Goal: Register for event/course

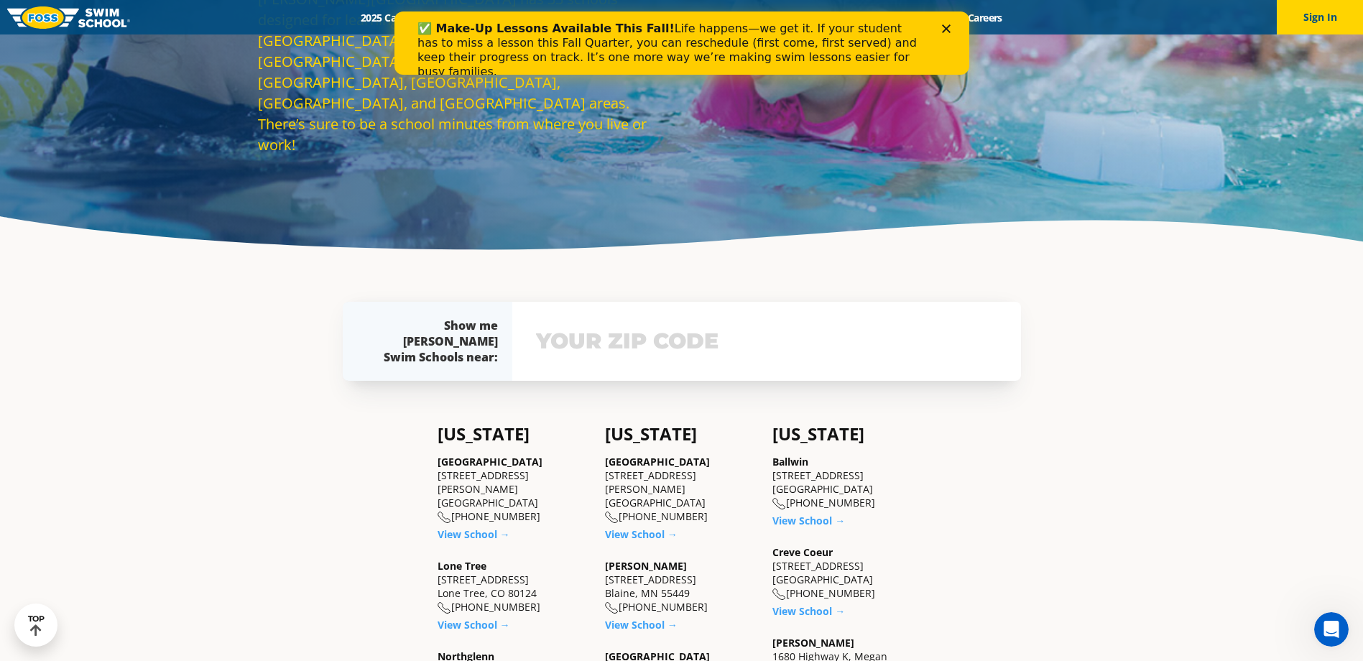
click at [548, 344] on input "text" at bounding box center [767, 342] width 469 height 42
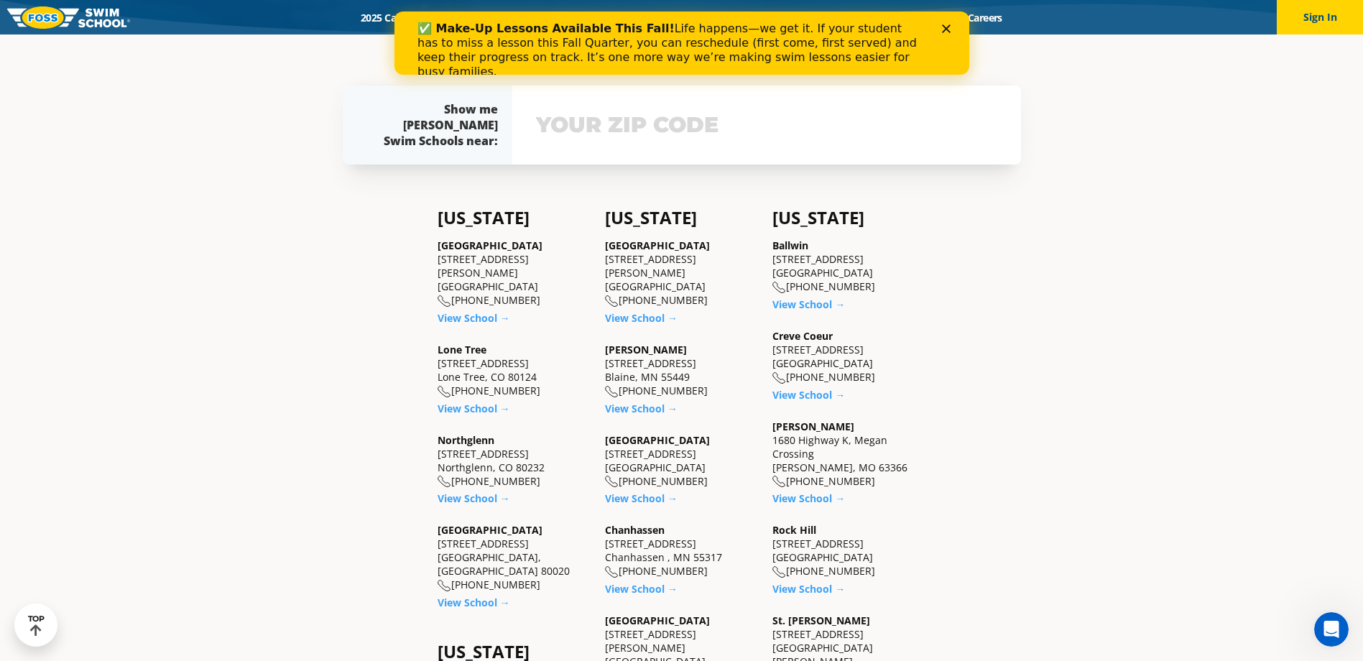
scroll to position [428, 0]
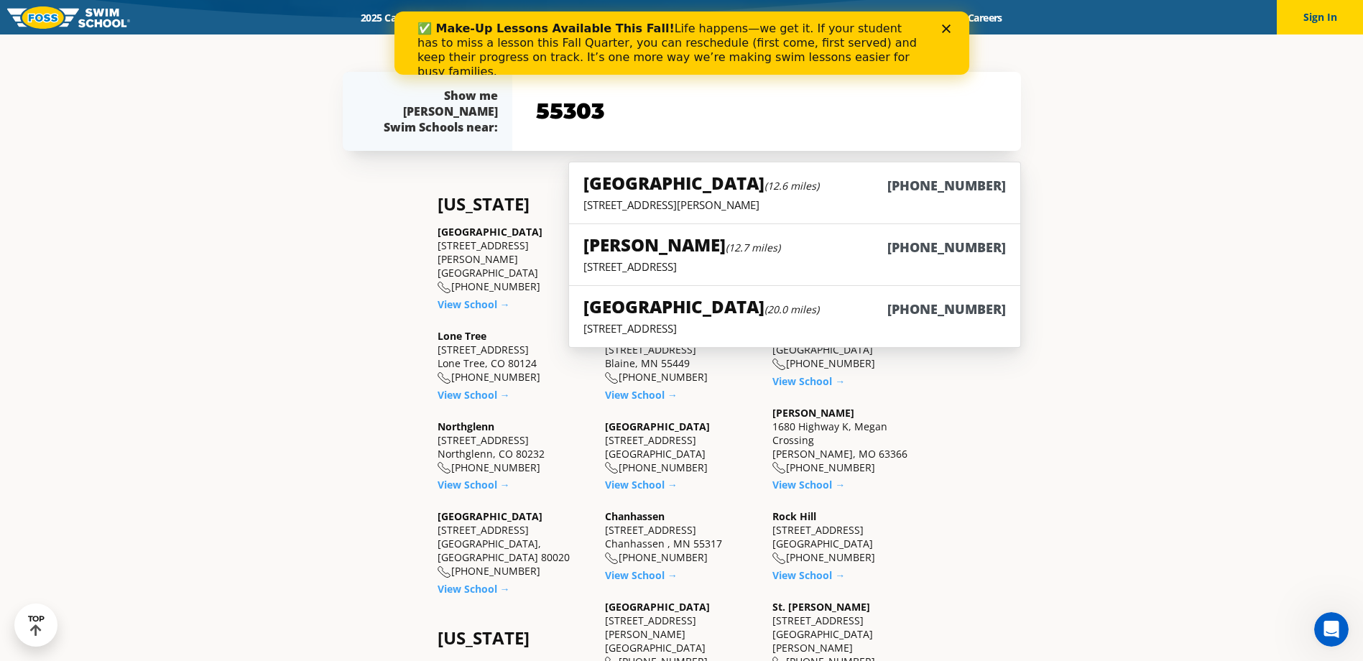
type input "55303"
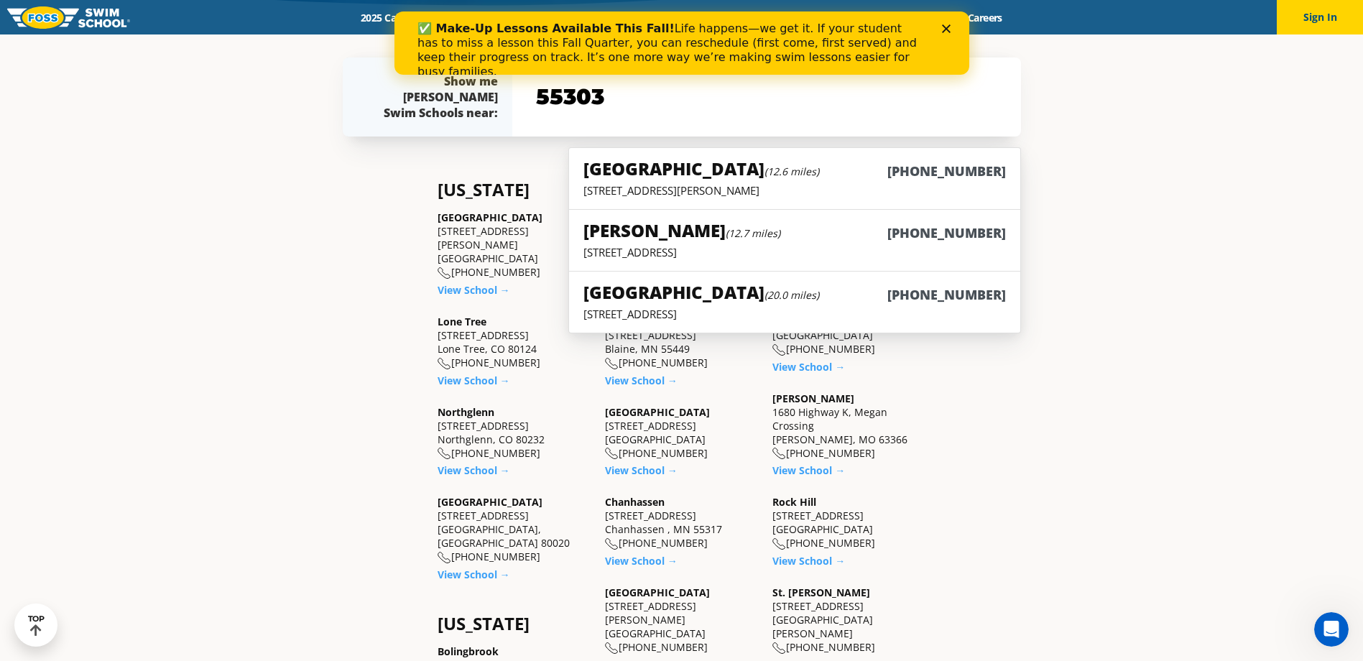
scroll to position [446, 0]
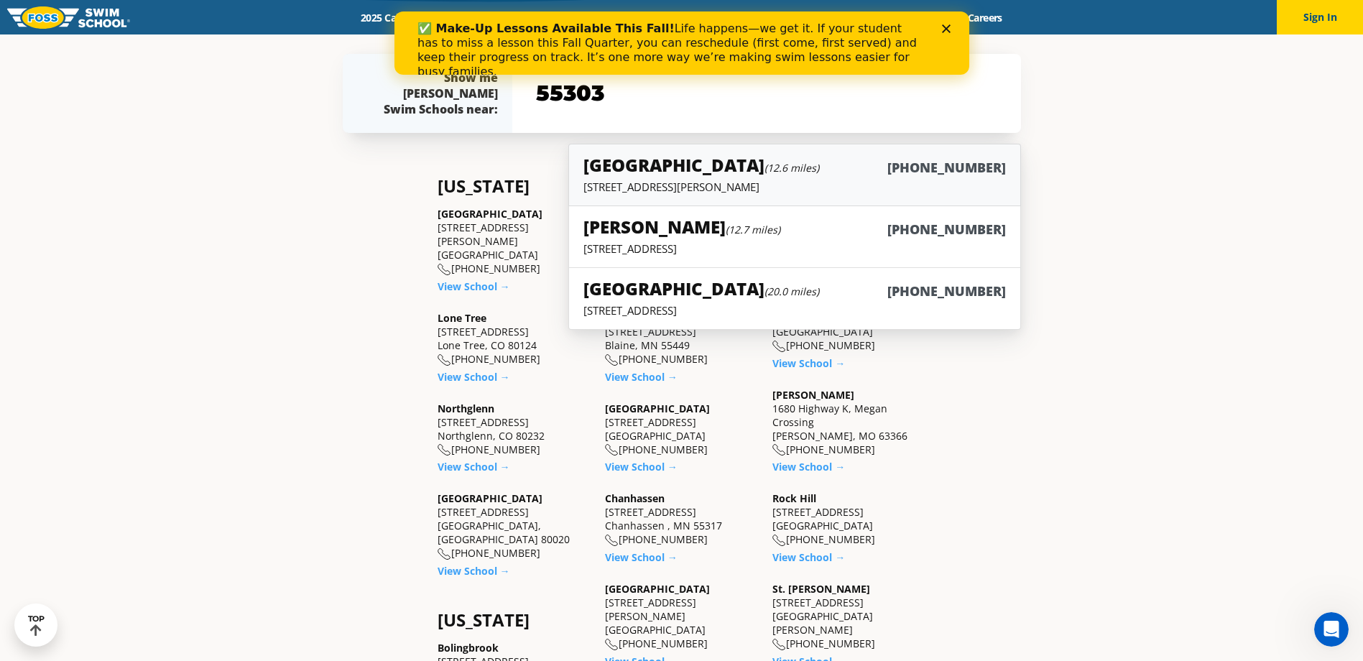
click at [692, 175] on h5 "[GEOGRAPHIC_DATA] (12.6 miles)" at bounding box center [702, 165] width 236 height 24
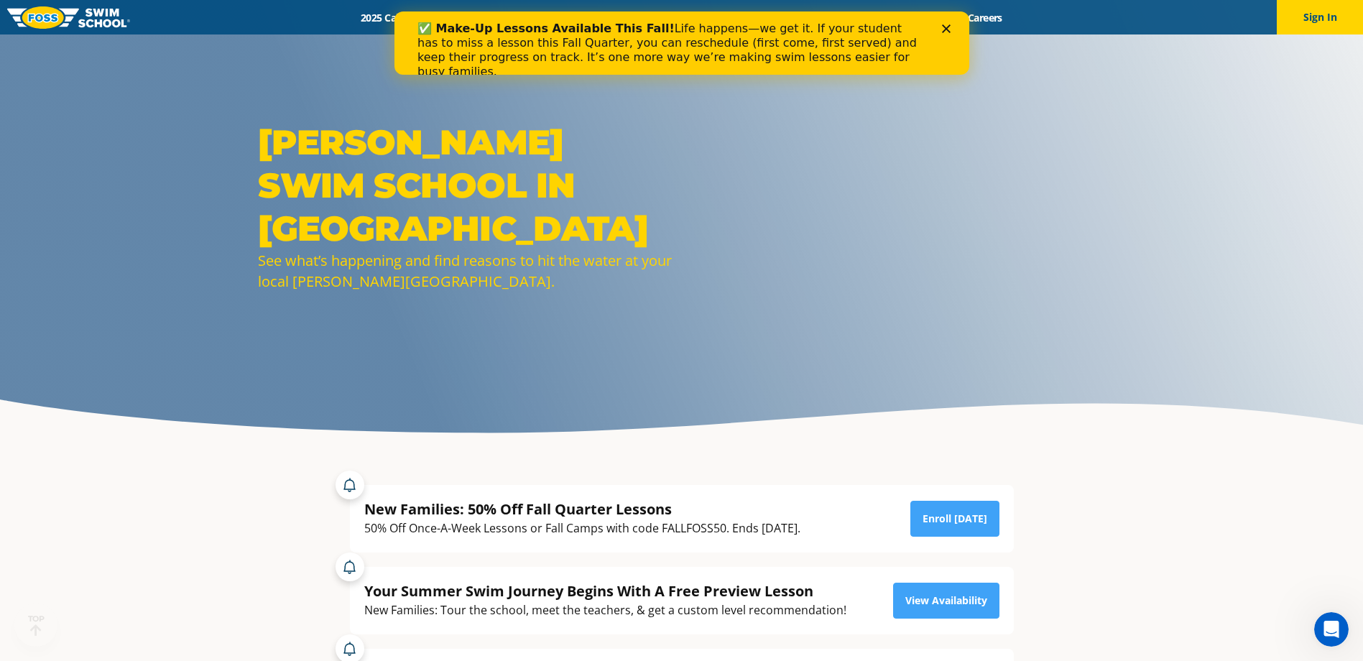
scroll to position [18, 0]
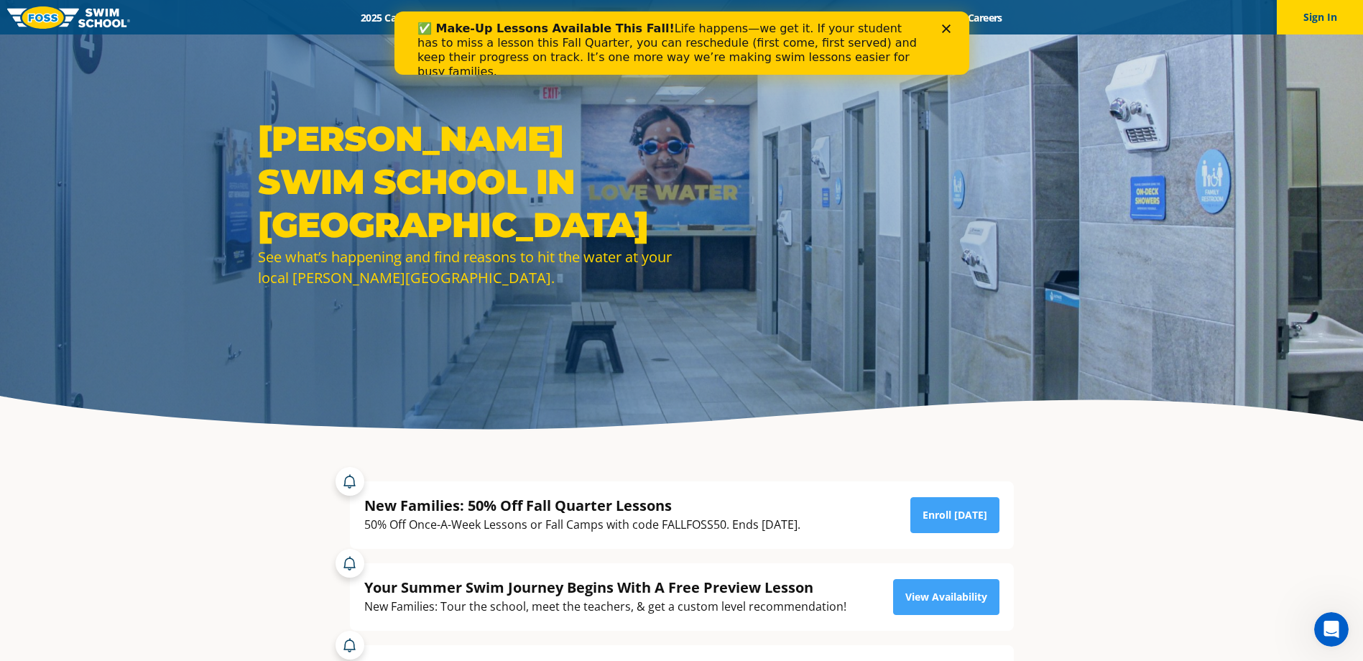
click at [940, 27] on div "✅ Make-Up Lessons Available This Fall! Life happens—we get it. If your student …" at bounding box center [681, 50] width 529 height 66
click at [974, 496] on div "Enroll Today" at bounding box center [955, 514] width 89 height 37
click at [977, 510] on link "Enroll Today" at bounding box center [955, 515] width 89 height 36
